Goal: Find specific page/section: Find specific page/section

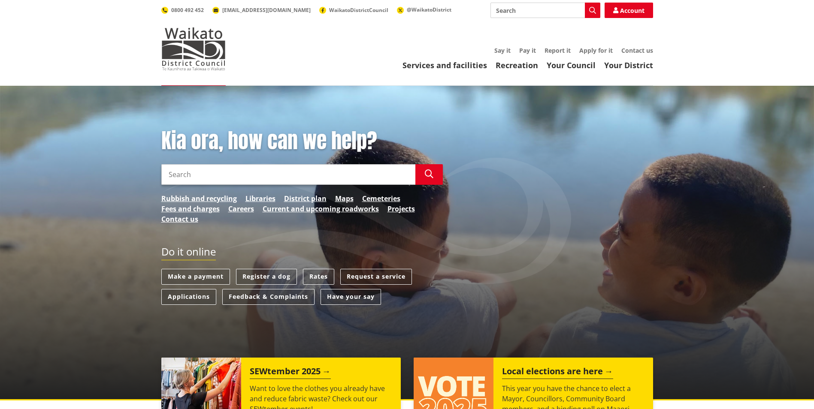
click at [410, 209] on link "Projects" at bounding box center [400, 209] width 27 height 10
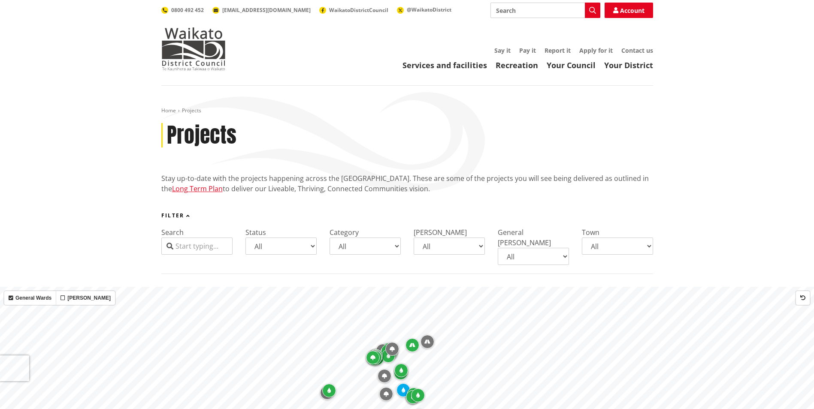
click at [399, 247] on select "All Parks and reserves Public facilities Roading Rubbish and recycling Strategi…" at bounding box center [364, 246] width 71 height 17
select select "Rubbish and recycling"
click at [329, 238] on select "All Parks and reserves Public facilities Roading Rubbish and recycling Strategi…" at bounding box center [364, 246] width 71 height 17
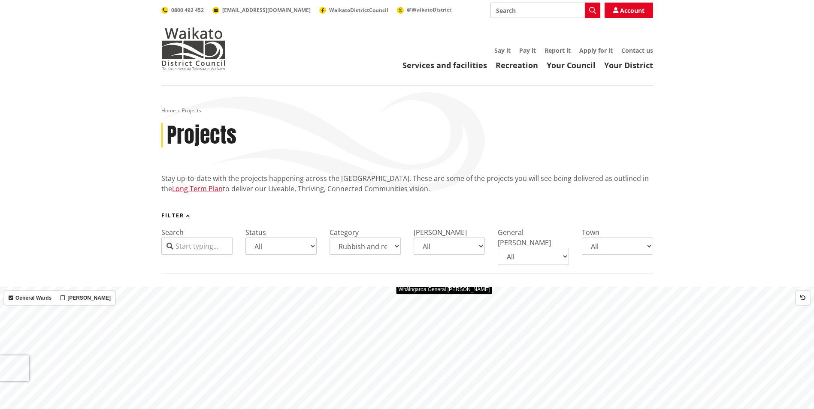
click at [480, 250] on select "All Tai Raro Takiwaa Maaori Ward Tai Runga Takiwaa Maaori Ward" at bounding box center [448, 246] width 71 height 17
select select "Tai Raro Takiwaa Maaori Ward"
click at [413, 238] on select "All Tai Raro Takiwaa Maaori Ward Tai Runga Takiwaa Maaori Ward" at bounding box center [448, 246] width 71 height 17
click at [316, 246] on select "All Coming up Active On hold Completed" at bounding box center [280, 246] width 71 height 17
select select "Coming up"
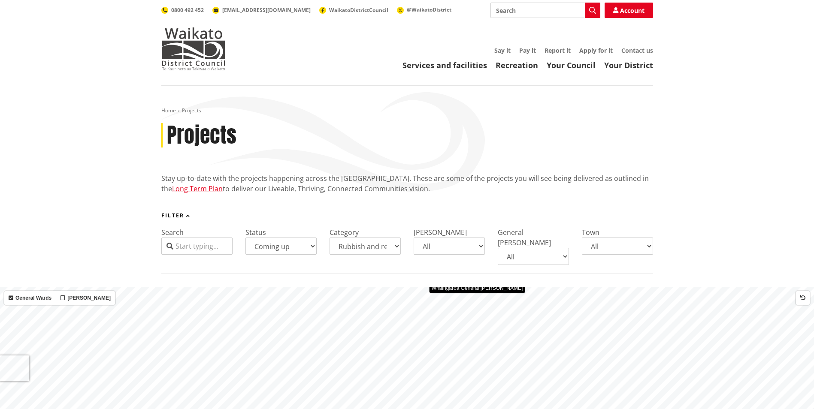
click at [245, 238] on select "All Coming up Active On hold Completed" at bounding box center [280, 246] width 71 height 17
click at [222, 246] on input "Search" at bounding box center [196, 246] width 71 height 17
click at [392, 246] on select "All Parks and reserves Public facilities Roading Rubbish and recycling Strategi…" at bounding box center [364, 246] width 71 height 17
select select
click at [329, 238] on select "All Parks and reserves Public facilities Roading Rubbish and recycling Strategi…" at bounding box center [364, 246] width 71 height 17
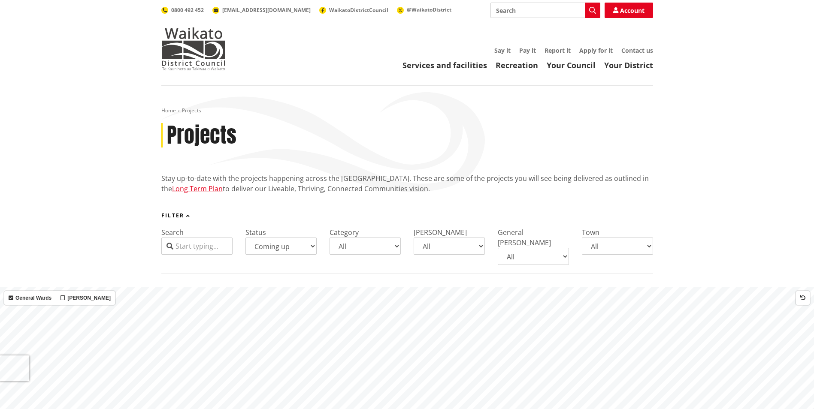
click at [479, 246] on select "All Tai Raro Takiwaa Maaori Ward Tai Runga Takiwaa Maaori Ward" at bounding box center [448, 246] width 71 height 17
select select
click at [413, 238] on select "All Tai Raro Takiwaa Maaori Ward Tai Runga Takiwaa Maaori Ward" at bounding box center [448, 246] width 71 height 17
click at [313, 246] on select "All Coming up Active On hold Completed" at bounding box center [280, 246] width 71 height 17
select select
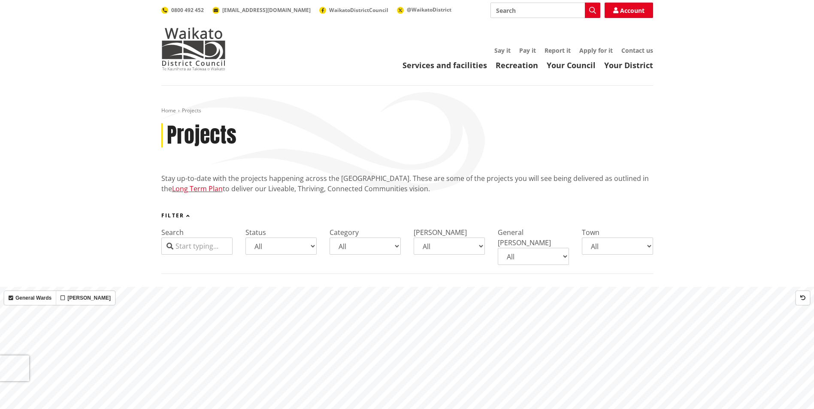
click at [245, 238] on select "All Coming up Active On hold Completed" at bounding box center [280, 246] width 71 height 17
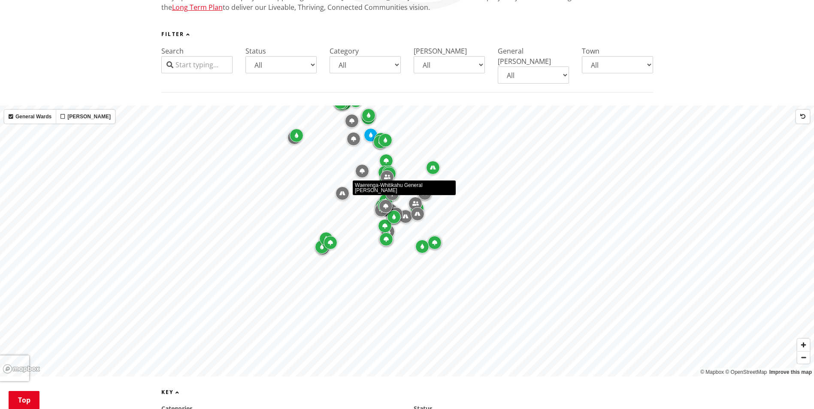
scroll to position [170, 0]
